Goal: Communication & Community: Ask a question

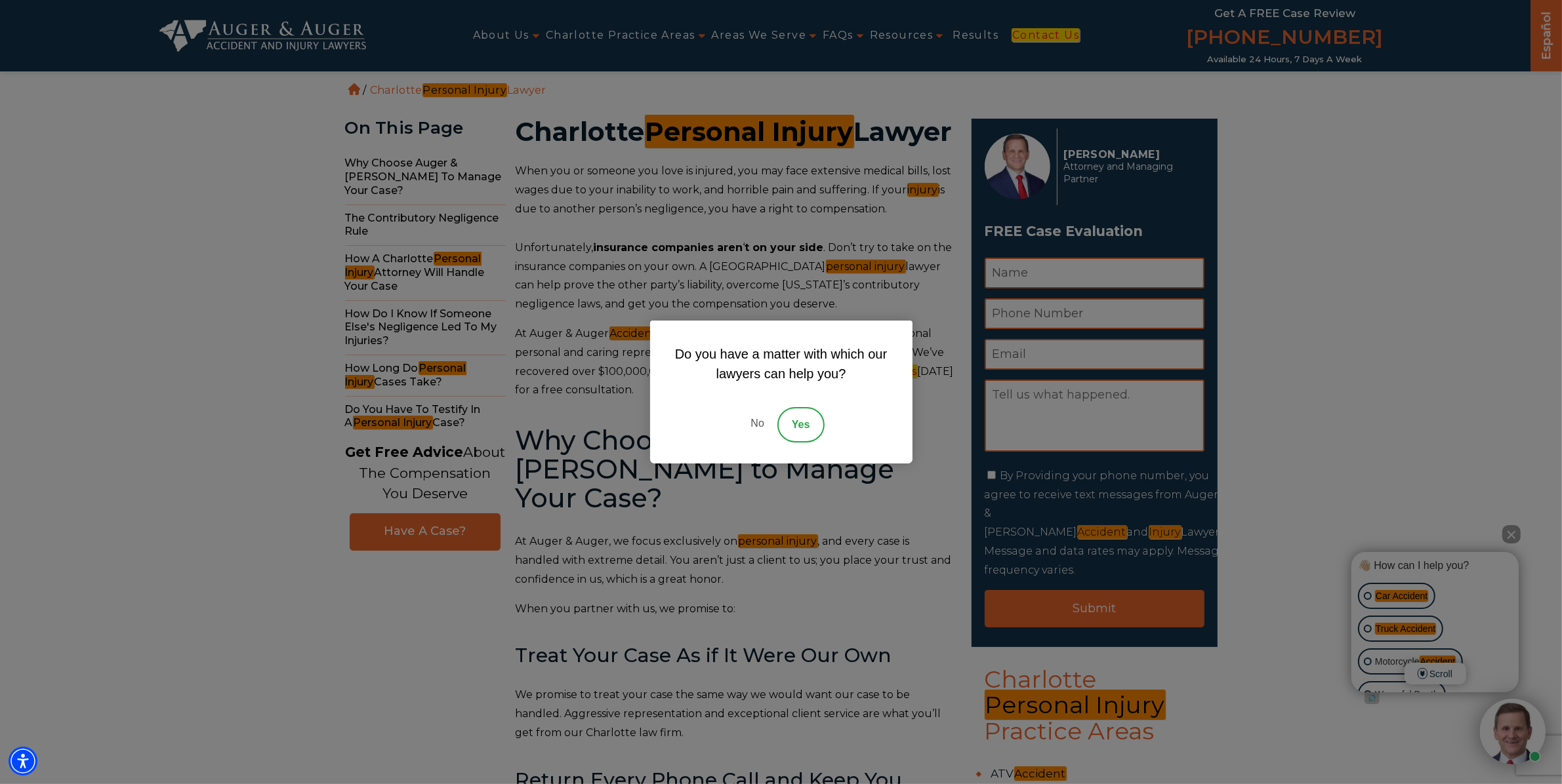
click at [775, 417] on link "No" at bounding box center [756, 424] width 39 height 35
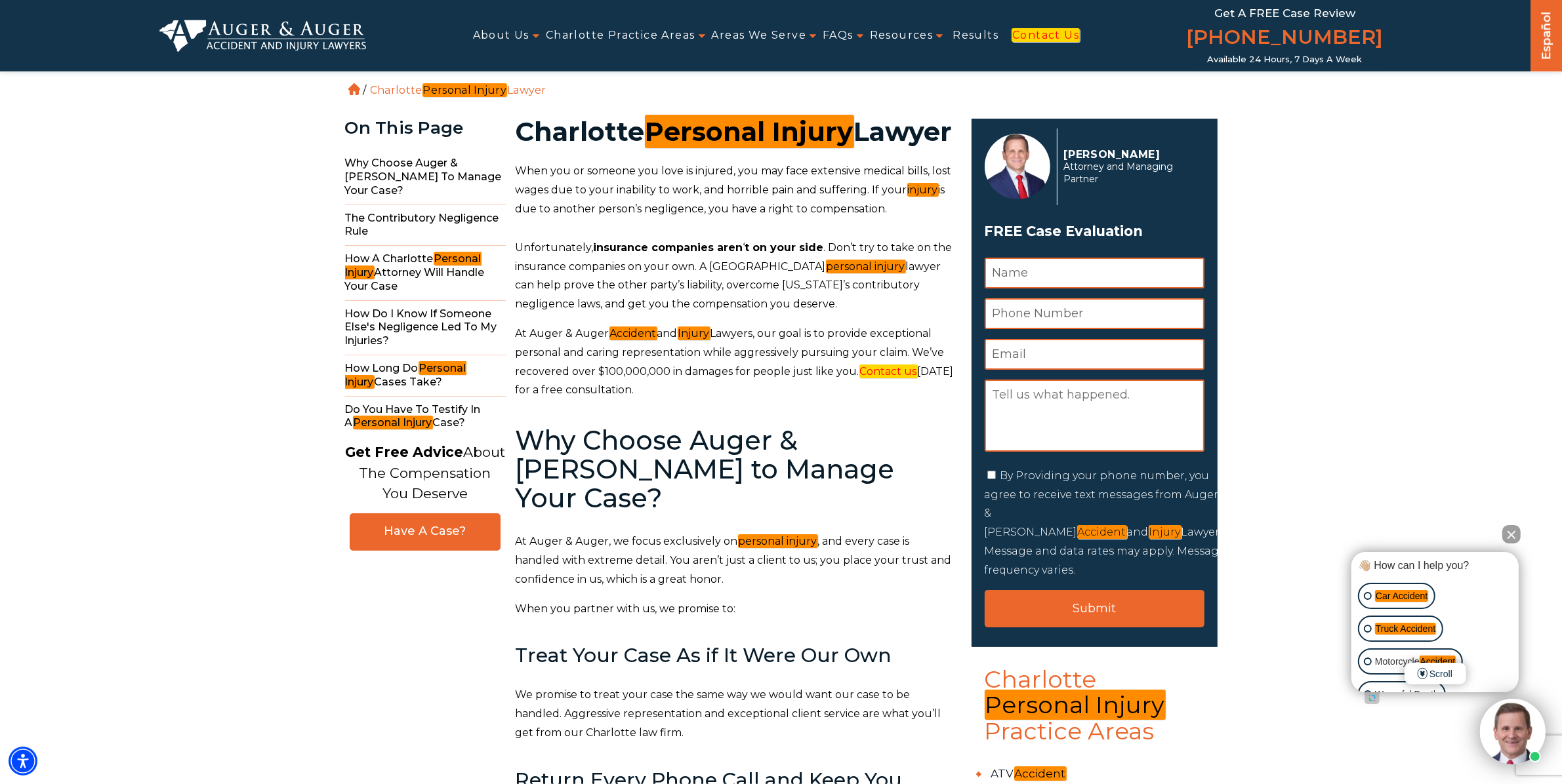
drag, startPoint x: 1115, startPoint y: 296, endPoint x: 1122, endPoint y: 342, distance: 46.5
click at [1115, 298] on div "Name * Phone Number * Email * Message Consent By Providing your phone number, y…" at bounding box center [1094, 419] width 220 height 323
drag, startPoint x: 1125, startPoint y: 343, endPoint x: 1119, endPoint y: 331, distance: 13.4
click at [1125, 344] on input "Email *" at bounding box center [1094, 354] width 220 height 31
click at [1113, 325] on input "Phone Number *" at bounding box center [1094, 314] width 220 height 31
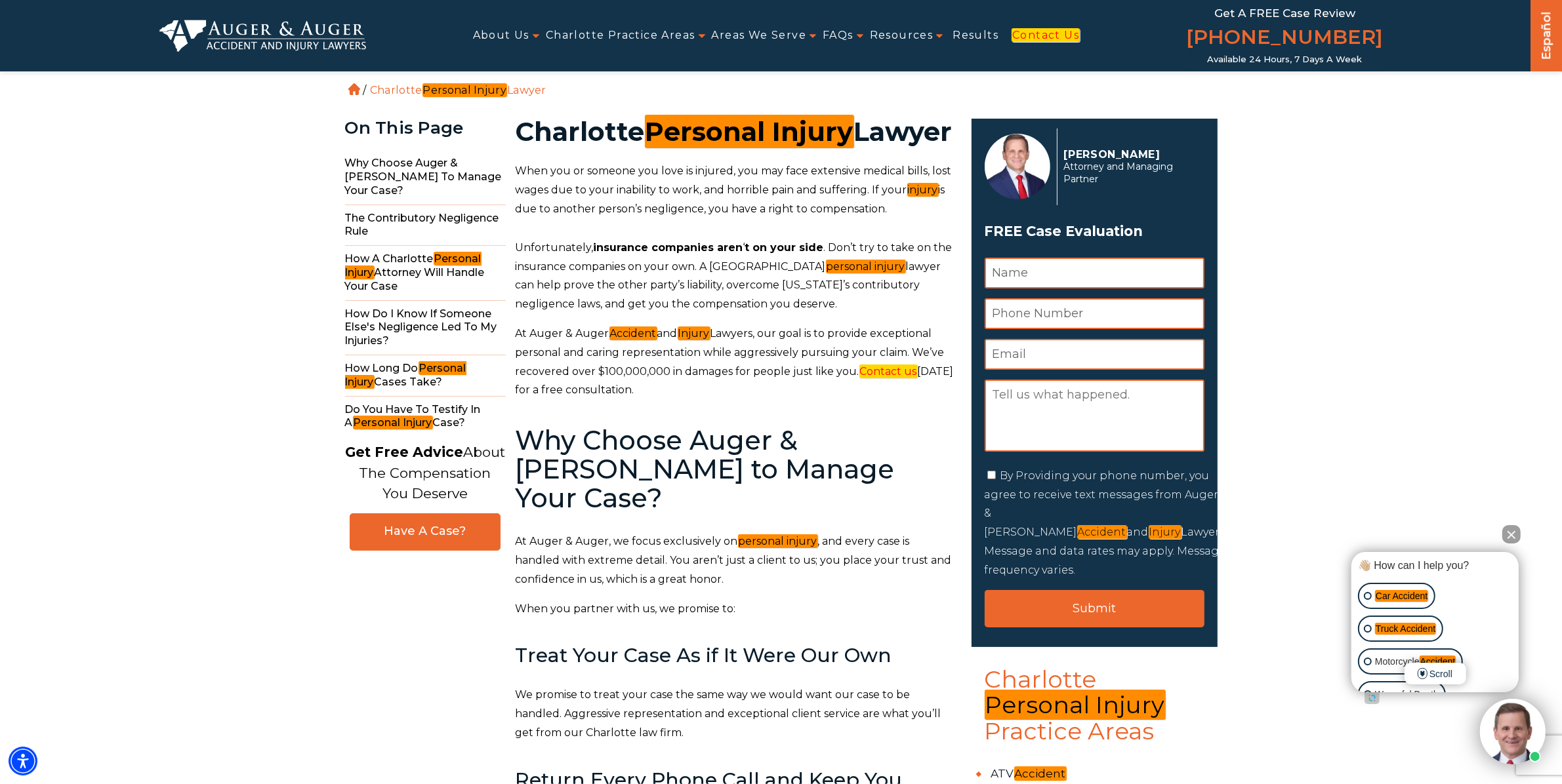
type input "9543088571"
type input "[PERSON_NAME]"
type input "[EMAIL_ADDRESS][DOMAIN_NAME]"
drag, startPoint x: 1073, startPoint y: 421, endPoint x: 1064, endPoint y: 433, distance: 15.0
click at [1070, 426] on textarea "Message" at bounding box center [1094, 415] width 220 height 72
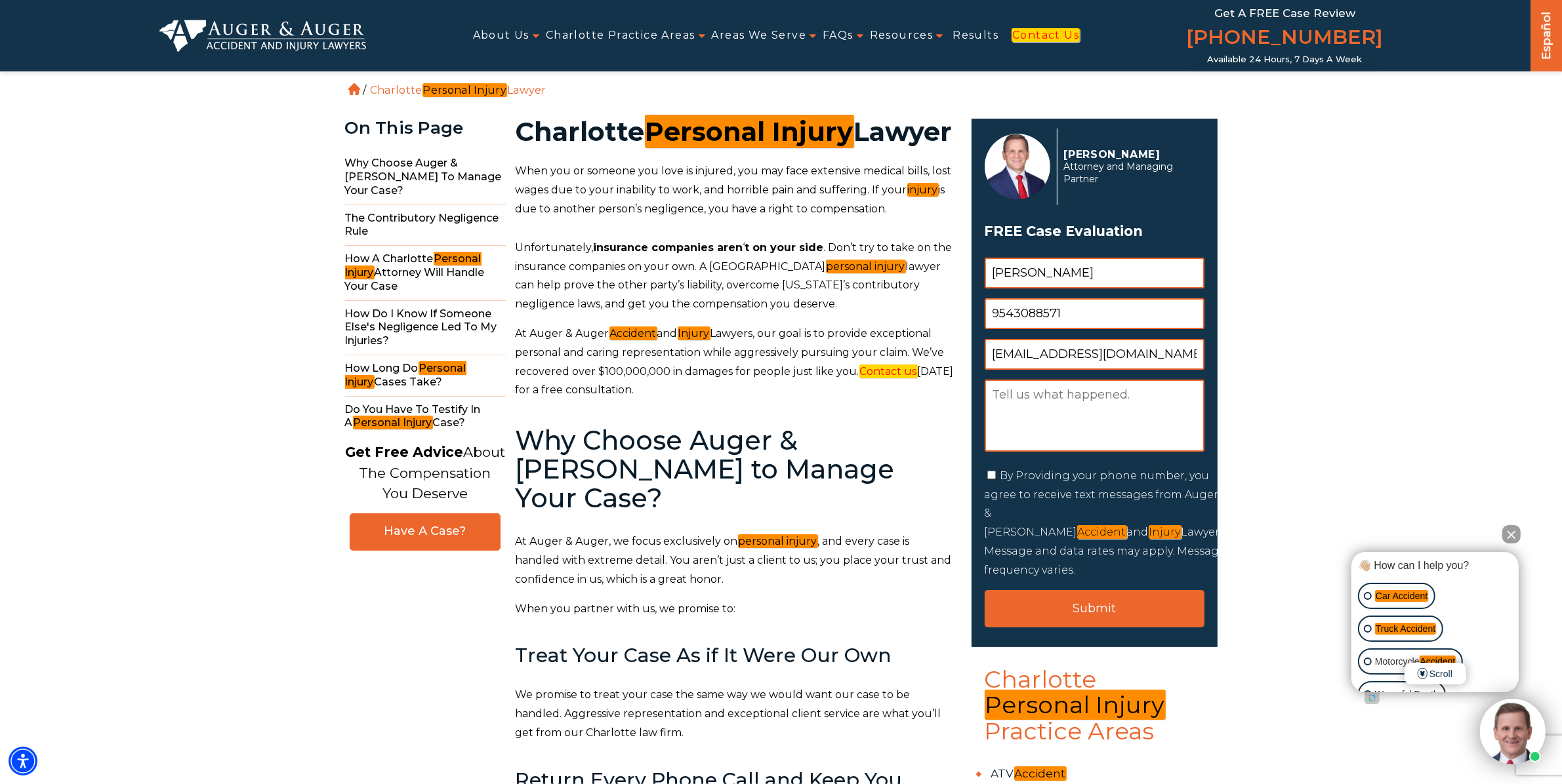
paste textarea "I wanted to follow up on my earlier message regarding exclusive representation …"
type textarea "I wanted to follow up on my earlier message regarding exclusive representation …"
click at [1029, 473] on label "By Providing your phone number, you agree to receive text messages from Auger &…" at bounding box center [1106, 522] width 243 height 107
click at [996, 473] on input "By Providing your phone number, you agree to receive text messages from Auger &…" at bounding box center [992, 475] width 8 height 8
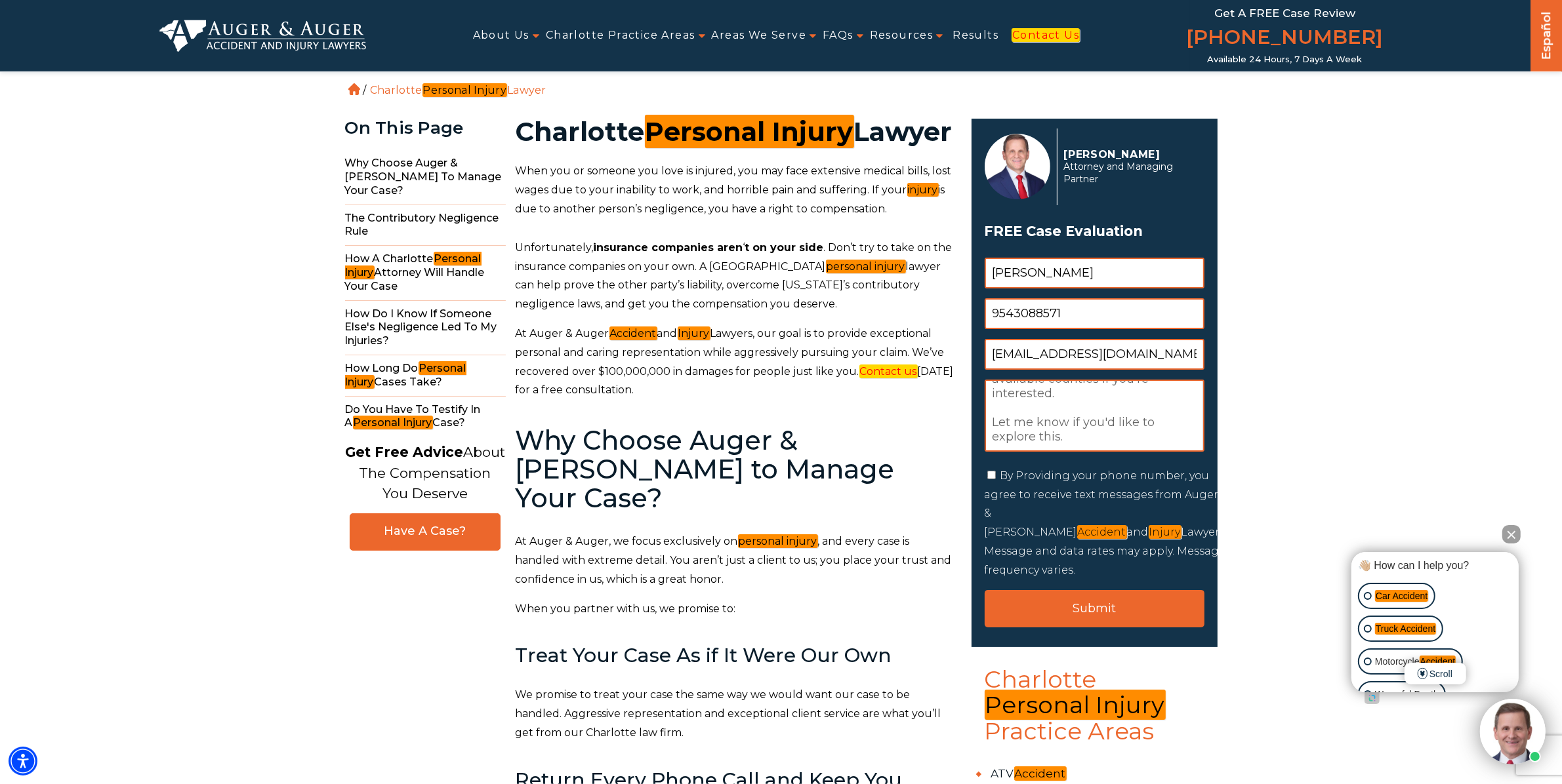
checkbox input "true"
click at [1089, 594] on input "Submit" at bounding box center [1094, 609] width 220 height 37
